Goal: Task Accomplishment & Management: Manage account settings

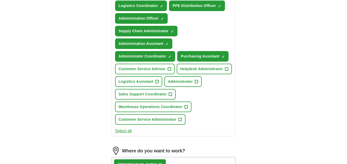
scroll to position [227, 0]
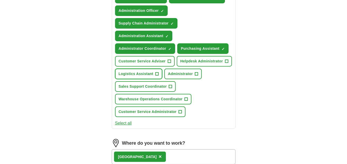
click at [158, 72] on span "+" at bounding box center [156, 74] width 3 height 4
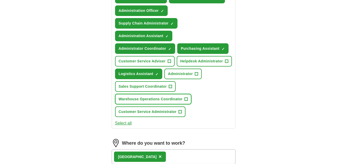
click at [186, 97] on span "+" at bounding box center [186, 99] width 3 height 4
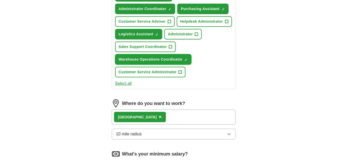
scroll to position [279, 0]
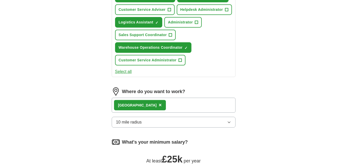
click at [124, 119] on span "10 mile radius" at bounding box center [129, 122] width 26 height 6
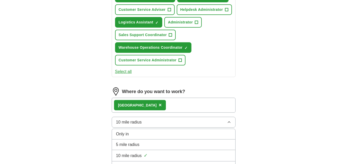
click at [124, 119] on span "10 mile radius" at bounding box center [129, 122] width 26 height 6
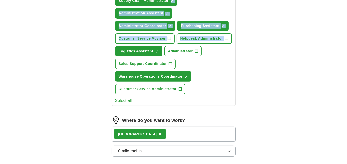
click at [347, 3] on html "[EMAIL_ADDRESS][DOMAIN_NAME] [GEOGRAPHIC_DATA] Alerts Favourites CVs ApplyIQ Pr…" at bounding box center [173, 33] width 347 height 566
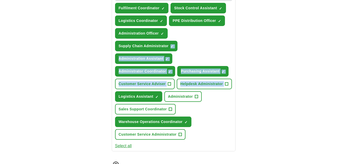
scroll to position [201, 0]
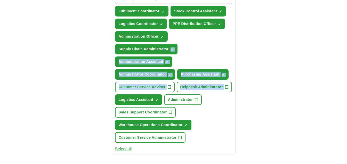
click at [286, 47] on div "ApplyIQ Let ApplyIQ do the hard work of searching and applying for jobs. Just t…" at bounding box center [174, 60] width 331 height 492
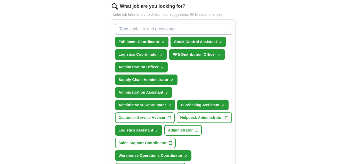
scroll to position [170, 0]
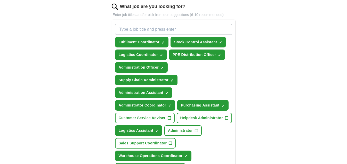
click at [133, 29] on input "What job are you looking for?" at bounding box center [173, 29] width 117 height 11
type input "Stockroom"
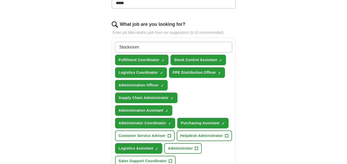
scroll to position [150, 0]
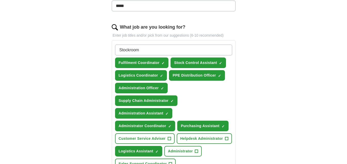
click at [168, 50] on input "Stockroom" at bounding box center [173, 50] width 117 height 11
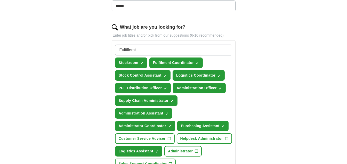
click at [129, 49] on input "Fulfillemt" at bounding box center [173, 50] width 117 height 11
click at [142, 49] on input "Fulfillment" at bounding box center [173, 50] width 117 height 11
type input "Fulfilment Administrator"
click at [166, 50] on input "Fulfilment Administrator" at bounding box center [173, 50] width 117 height 11
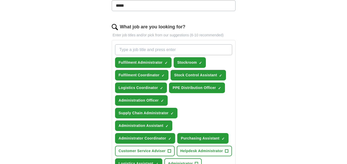
scroll to position [143, 0]
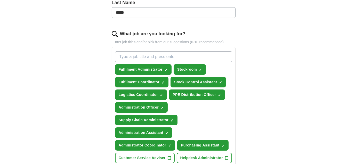
click at [206, 53] on input "What job are you looking for?" at bounding box center [173, 56] width 117 height 11
type input "Warehouse Administration"
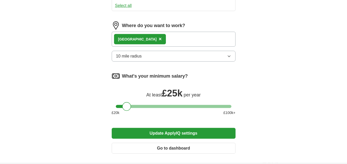
scroll to position [376, 0]
click at [192, 128] on button "Update ApplyIQ settings" at bounding box center [174, 133] width 124 height 11
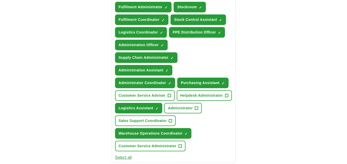
scroll to position [208, 0]
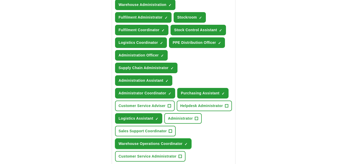
click at [180, 141] on span "Warehouse Operations Coordinator" at bounding box center [151, 143] width 64 height 5
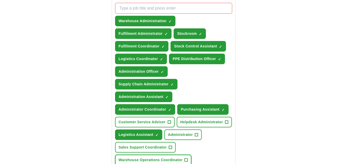
scroll to position [187, 0]
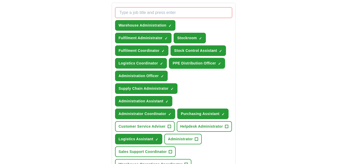
click at [200, 62] on span "PPE Distribution Officer" at bounding box center [194, 63] width 43 height 5
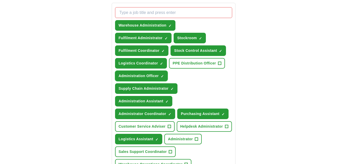
click at [150, 74] on span "Administration Officer" at bounding box center [139, 75] width 40 height 5
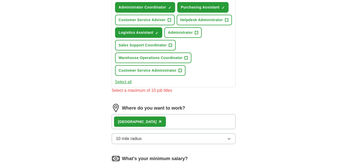
scroll to position [315, 0]
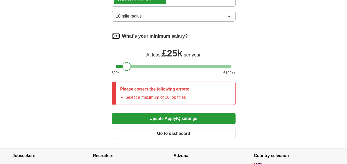
scroll to position [417, 0]
click at [190, 113] on button "Update ApplyIQ settings" at bounding box center [174, 118] width 124 height 11
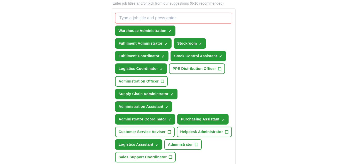
scroll to position [179, 0]
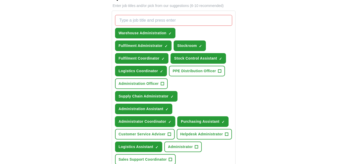
click at [0, 0] on span "×" at bounding box center [0, 0] width 0 height 0
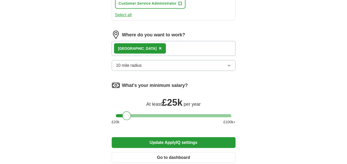
scroll to position [365, 0]
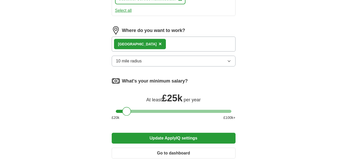
click at [205, 133] on button "Update ApplyIQ settings" at bounding box center [174, 138] width 124 height 11
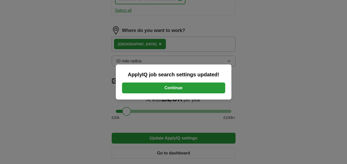
click at [177, 86] on button "Continue" at bounding box center [173, 88] width 103 height 11
